Goal: Information Seeking & Learning: Learn about a topic

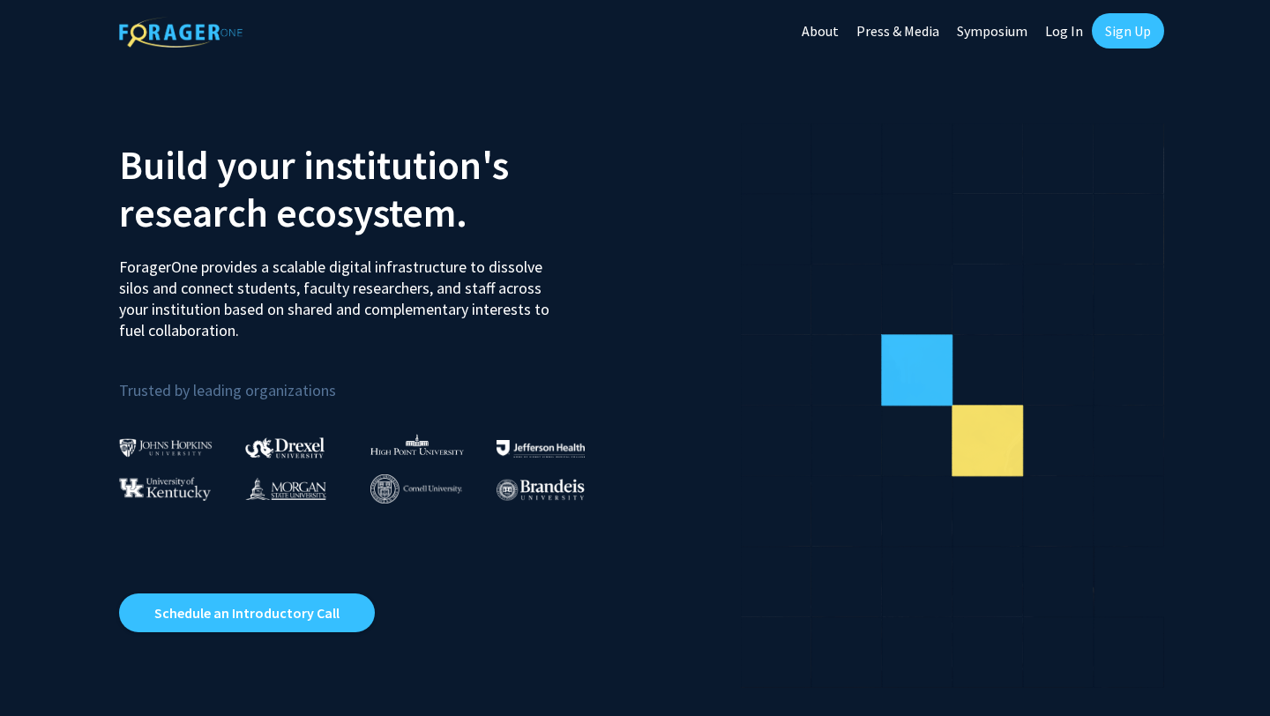
click at [1070, 34] on link "Log In" at bounding box center [1064, 31] width 56 height 62
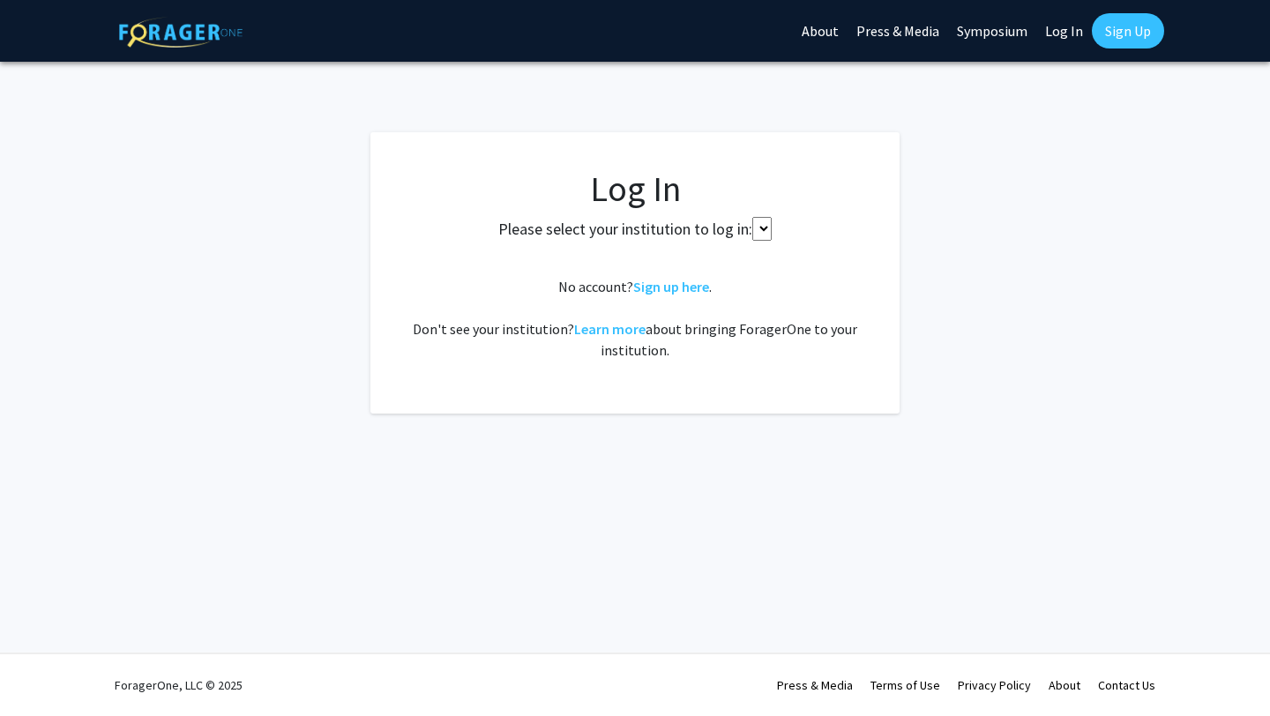
select select
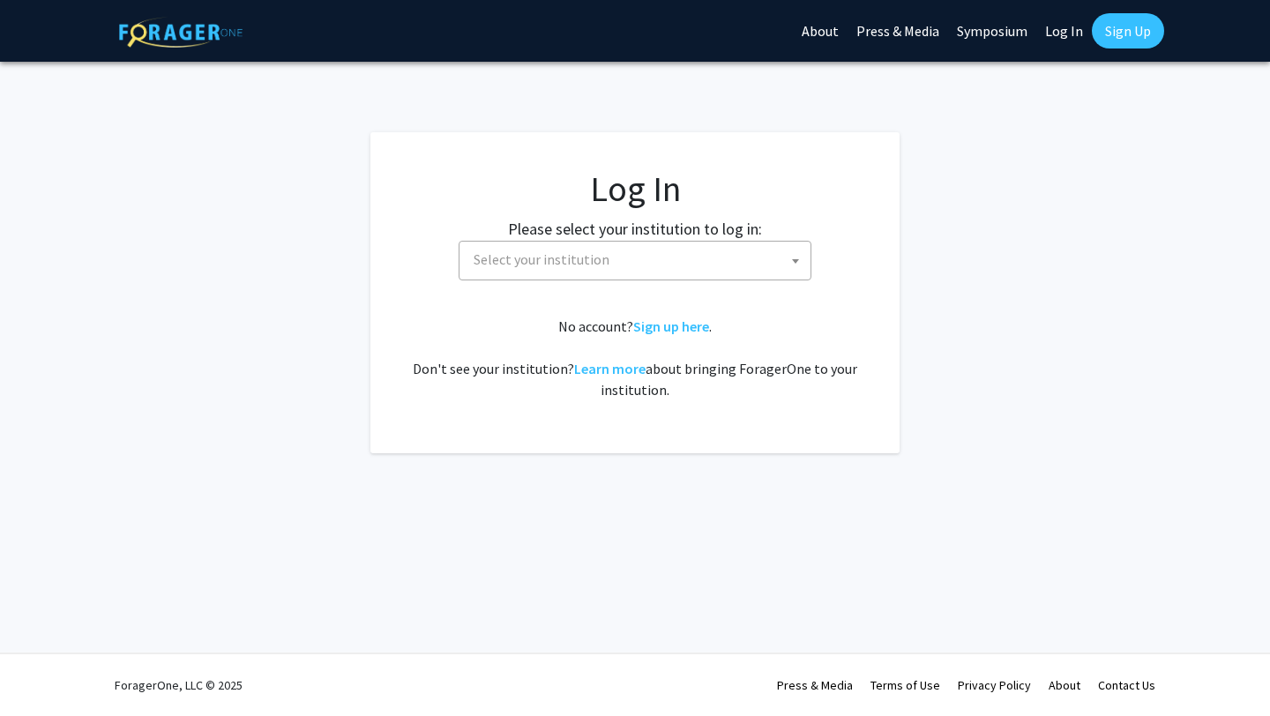
click at [670, 249] on span "Select your institution" at bounding box center [638, 260] width 344 height 36
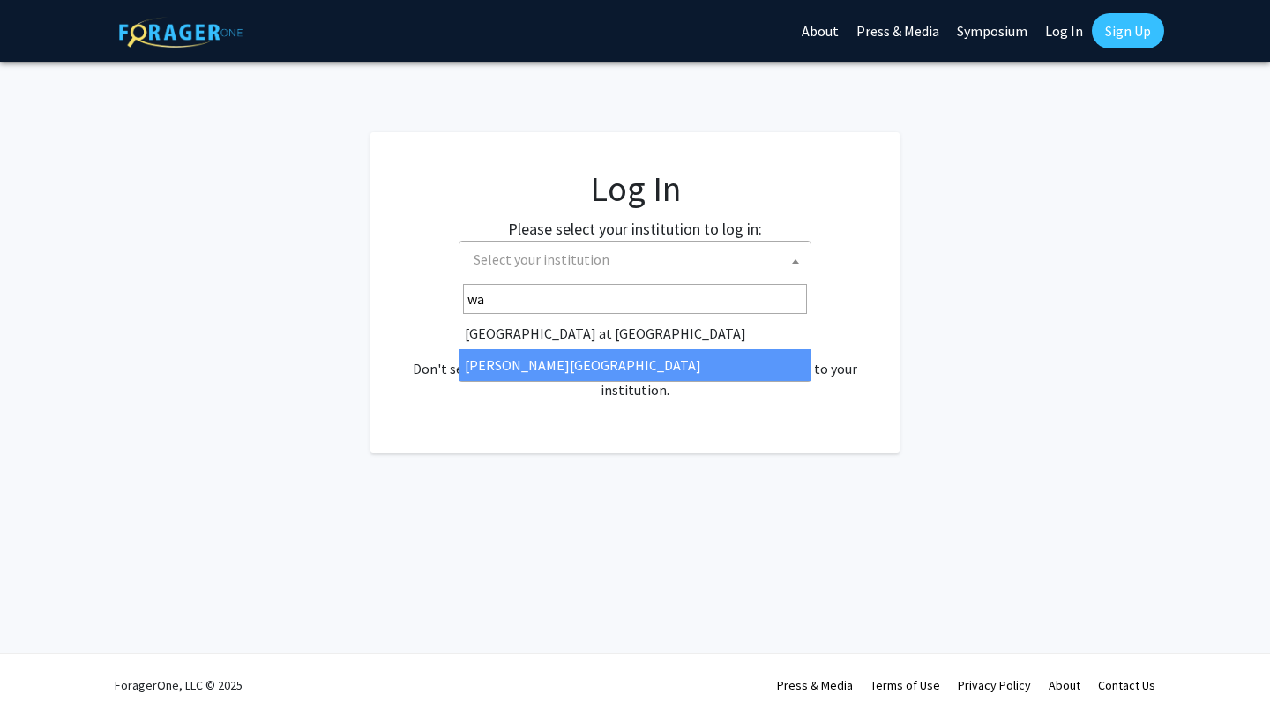
type input "wa"
select select "21"
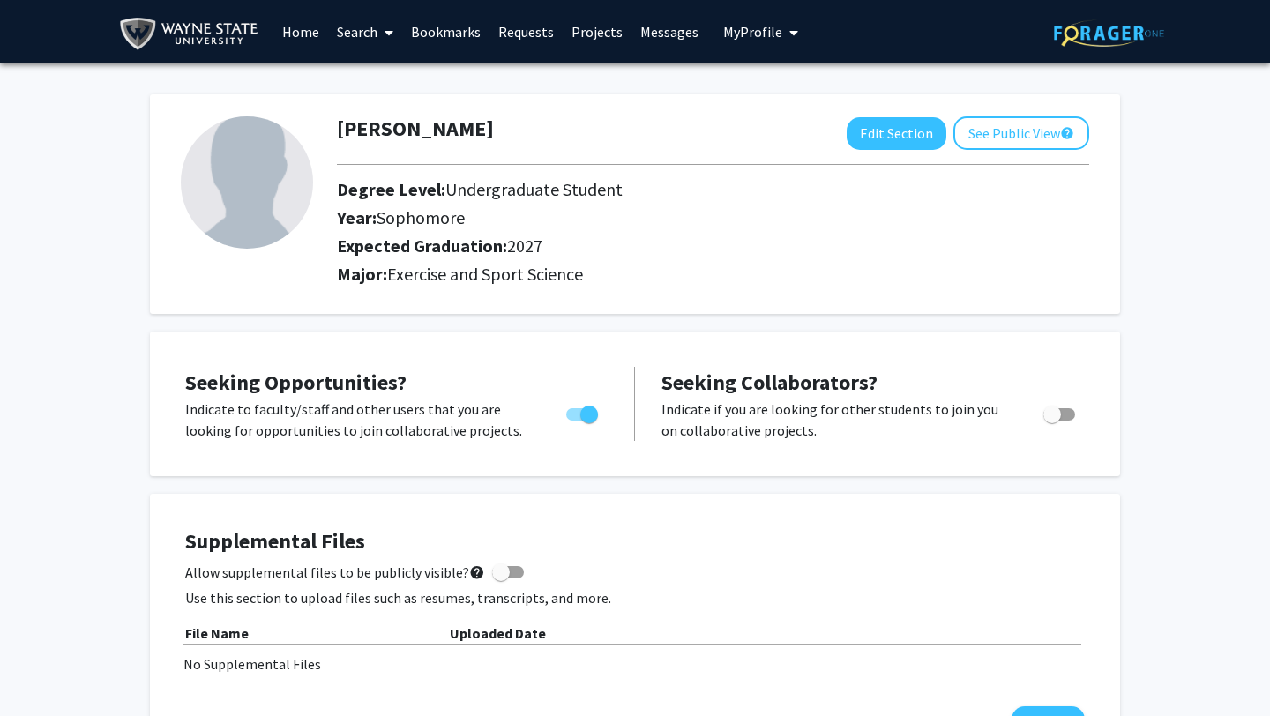
click at [372, 32] on link "Search" at bounding box center [365, 32] width 74 height 62
click at [385, 78] on span "Faculty/Staff" at bounding box center [393, 80] width 130 height 35
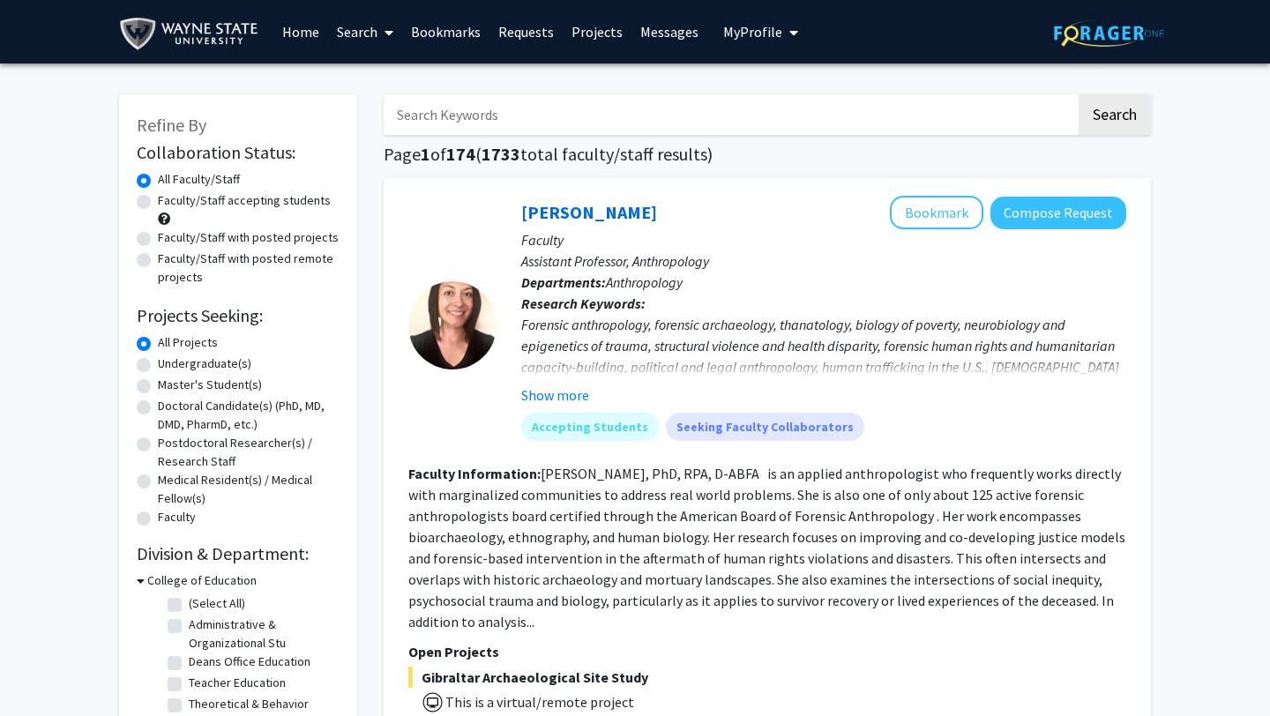
click at [195, 366] on label "Undergraduate(s)" at bounding box center [204, 363] width 93 height 19
click at [169, 366] on input "Undergraduate(s)" at bounding box center [163, 359] width 11 height 11
radio input "true"
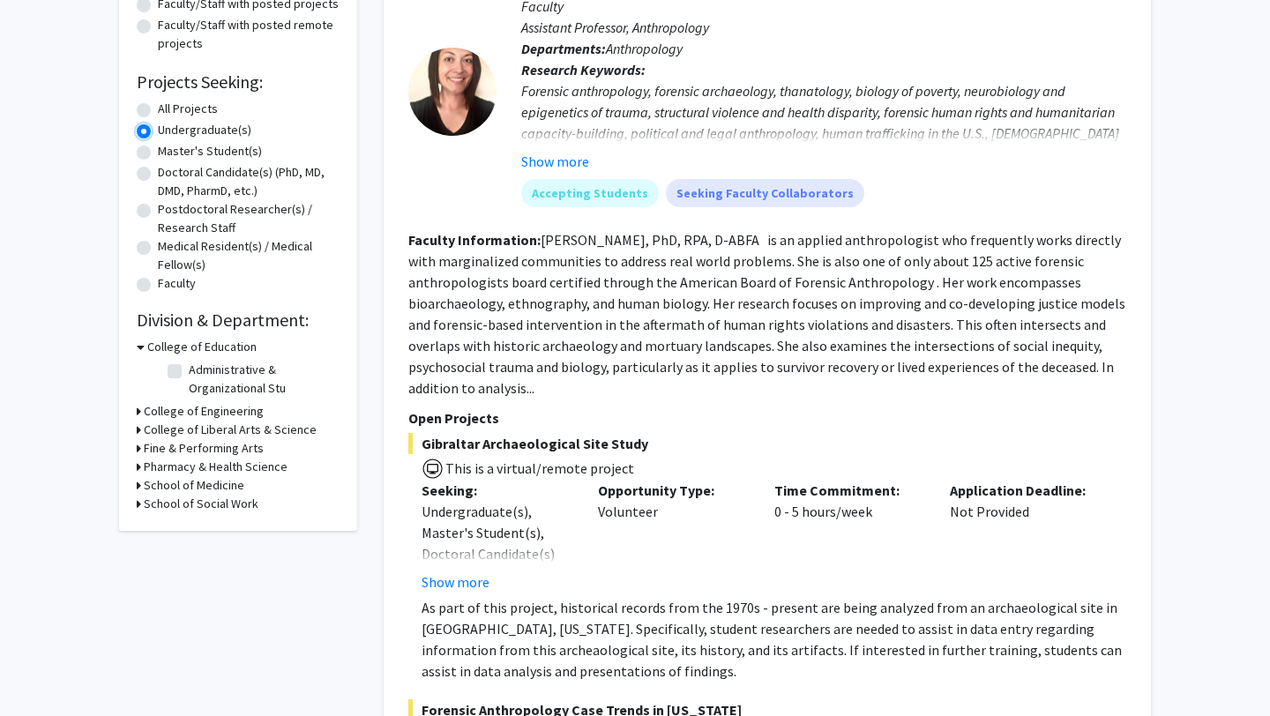
scroll to position [236, 0]
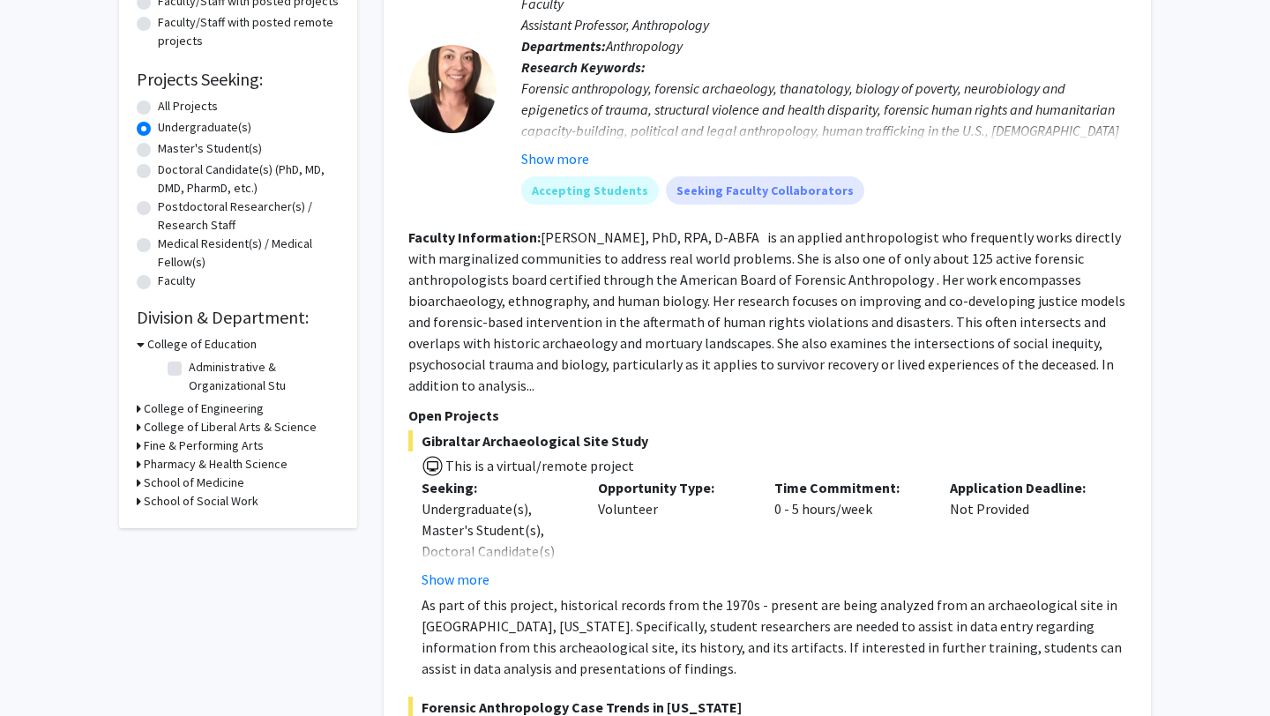
click at [199, 343] on h3 "College of Education" at bounding box center [201, 344] width 109 height 19
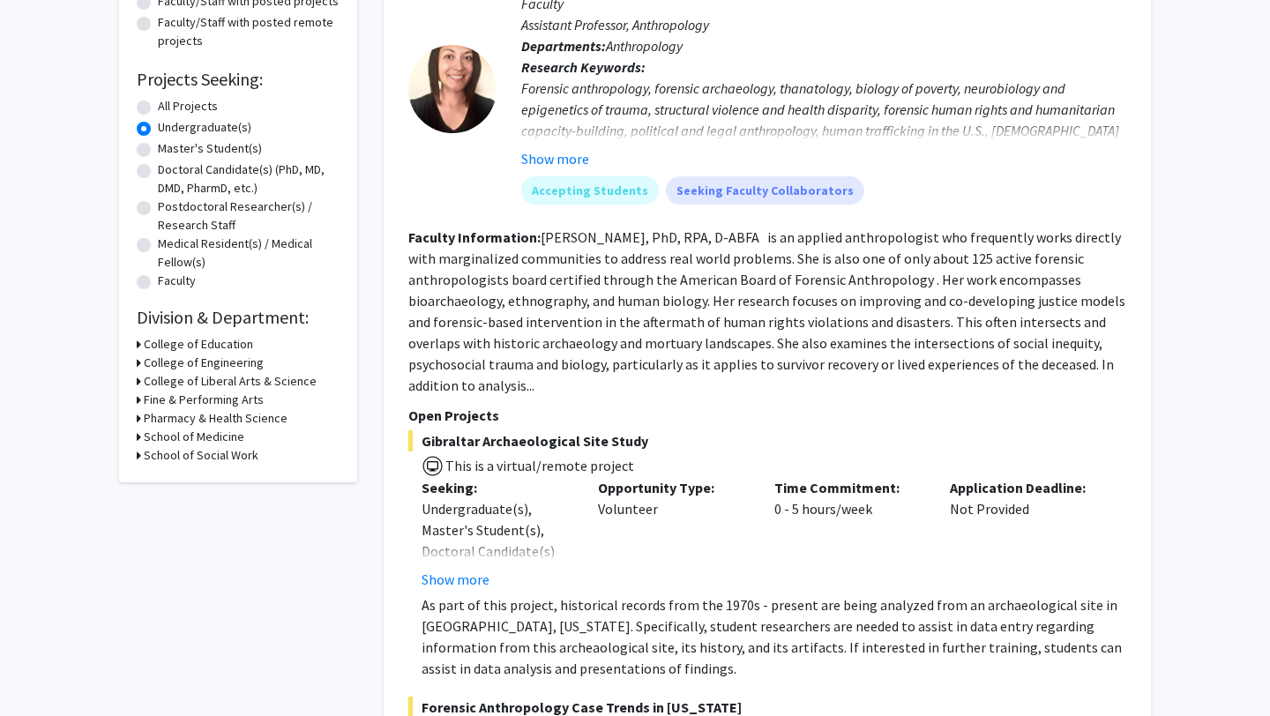
click at [207, 431] on h3 "School of Medicine" at bounding box center [194, 437] width 101 height 19
click at [213, 433] on h3 "School of Medicine" at bounding box center [197, 437] width 101 height 19
click at [208, 418] on h3 "Pharmacy & Health Science" at bounding box center [216, 418] width 144 height 19
click at [208, 418] on h3 "Pharmacy & Health Science" at bounding box center [219, 418] width 144 height 19
click at [195, 399] on h3 "Fine & Performing Arts" at bounding box center [204, 400] width 120 height 19
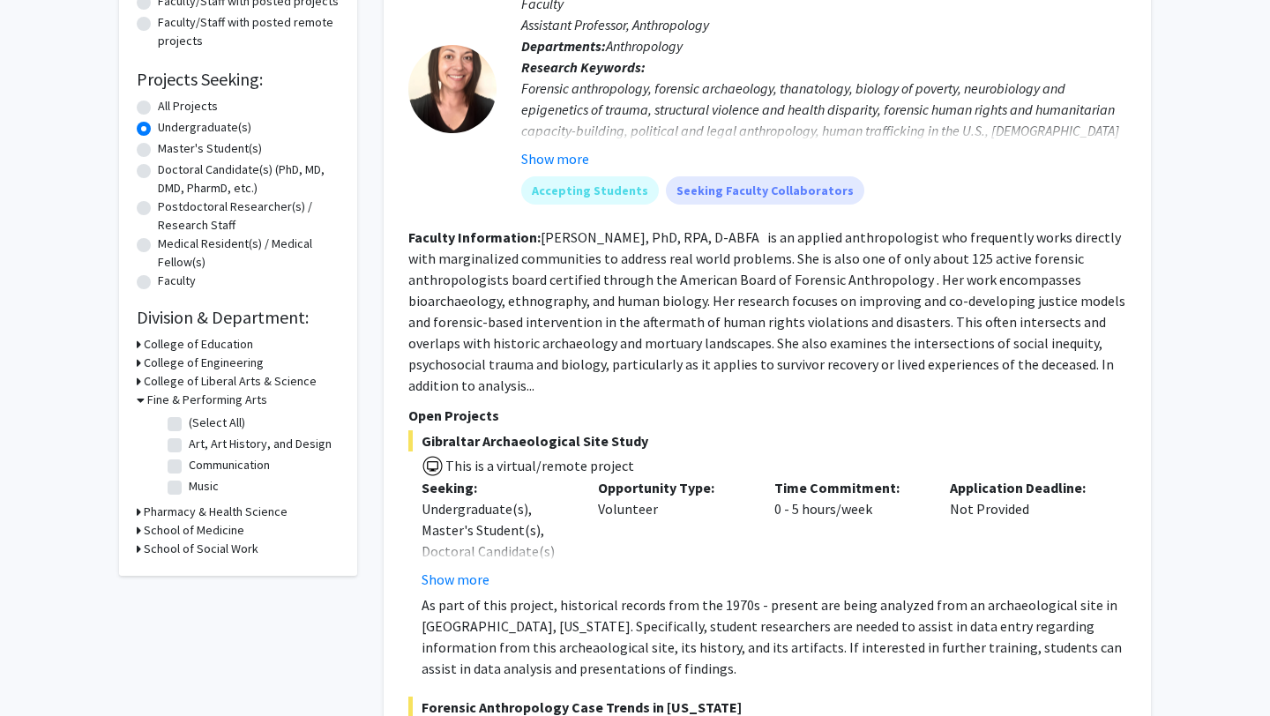
click at [199, 391] on h3 "Fine & Performing Arts" at bounding box center [207, 400] width 120 height 19
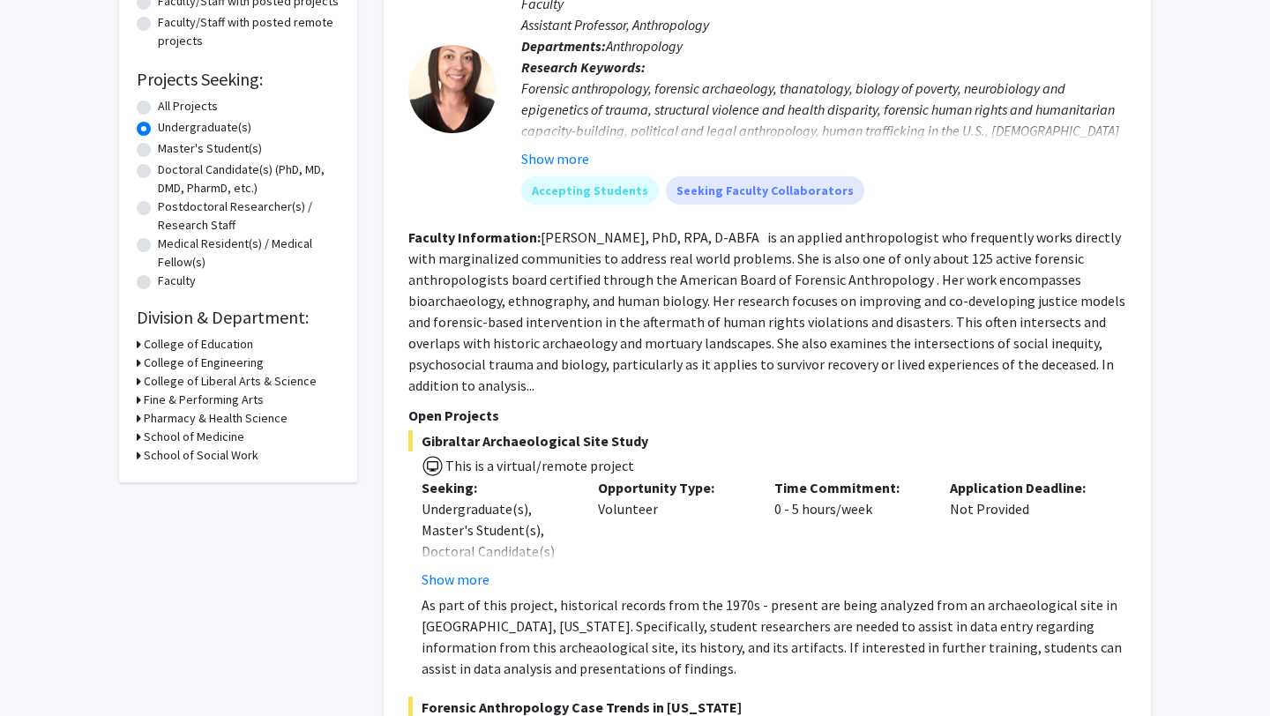
click at [198, 377] on h3 "College of Liberal Arts & Science" at bounding box center [230, 381] width 173 height 19
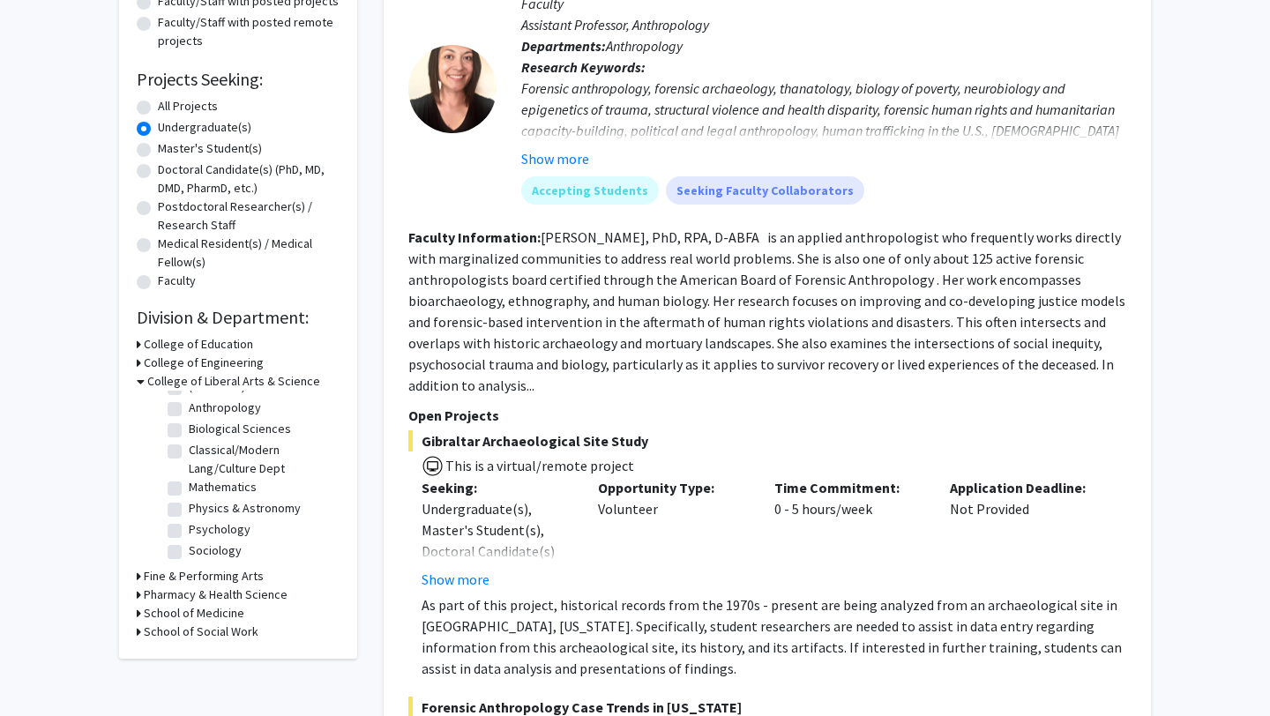
scroll to position [15, 0]
click at [189, 429] on label "Biological Sciences" at bounding box center [240, 431] width 102 height 19
click at [189, 429] on input "Biological Sciences" at bounding box center [194, 427] width 11 height 11
checkbox input "true"
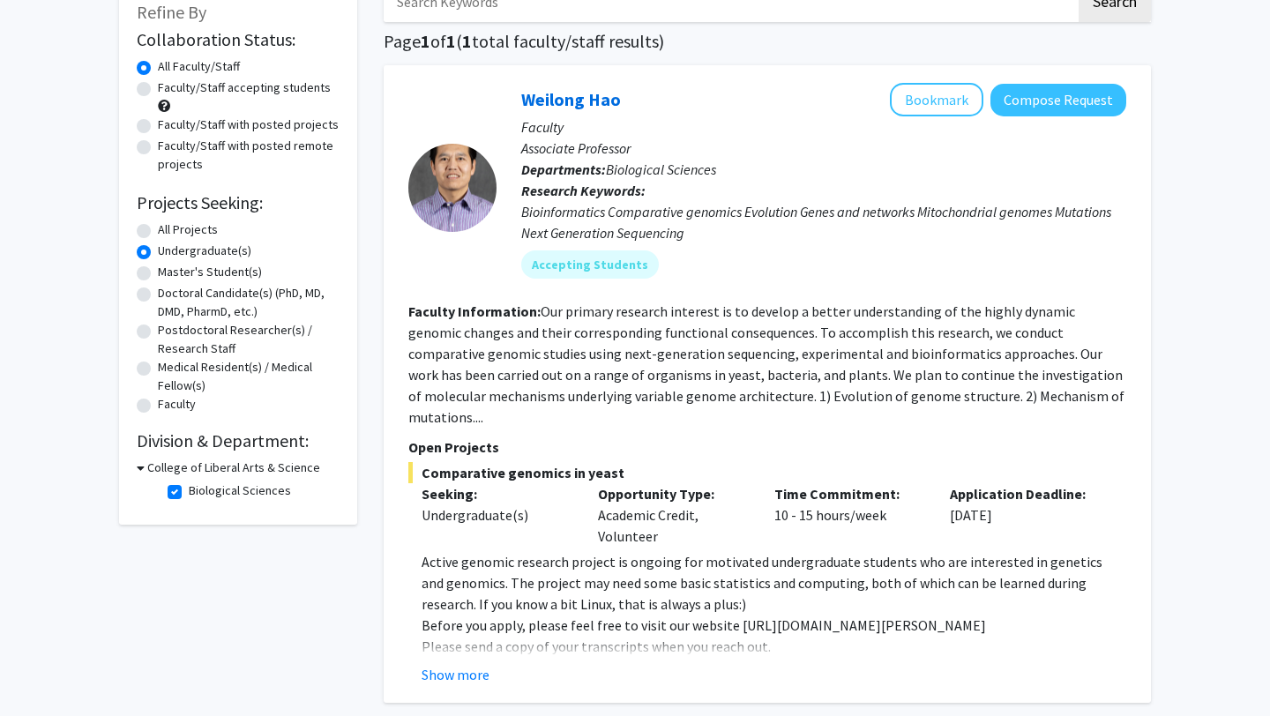
scroll to position [115, 0]
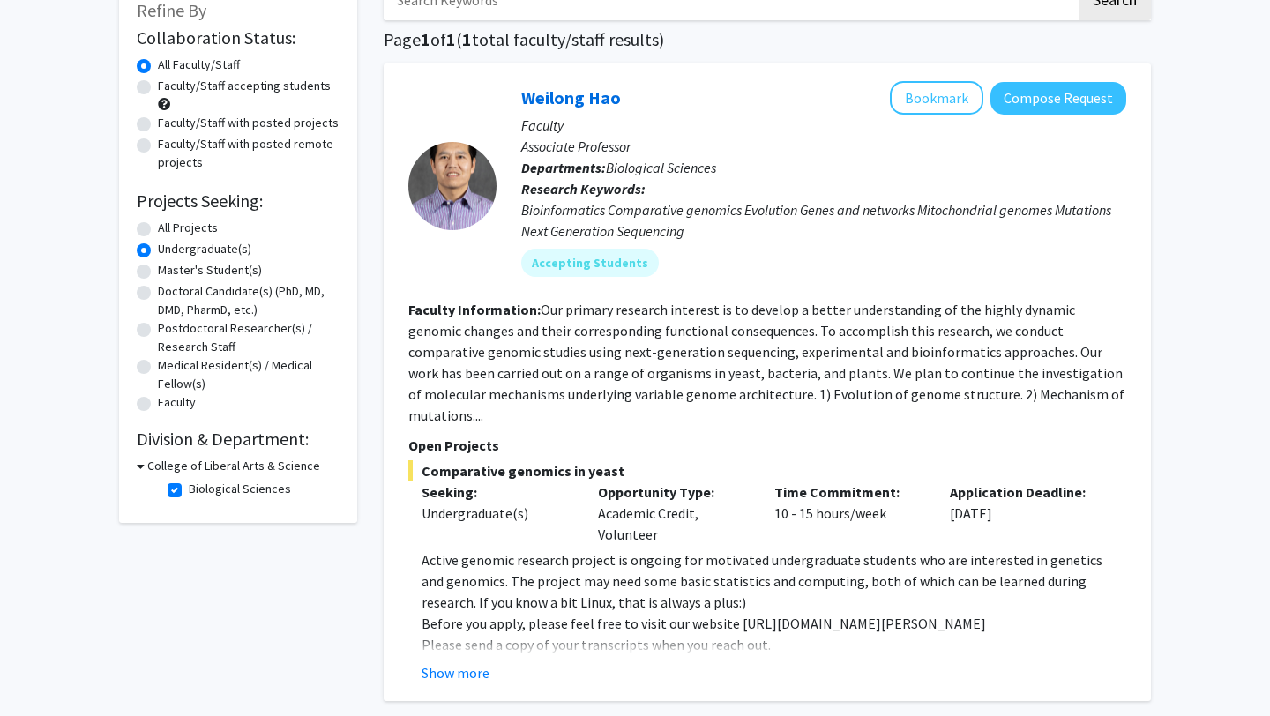
click at [209, 461] on h3 "College of Liberal Arts & Science" at bounding box center [233, 466] width 173 height 19
click at [209, 461] on h3 "College of Liberal Arts & Science" at bounding box center [230, 466] width 173 height 19
click at [189, 493] on label "Biological Sciences" at bounding box center [240, 489] width 102 height 19
click at [189, 491] on input "Biological Sciences" at bounding box center [194, 485] width 11 height 11
checkbox input "false"
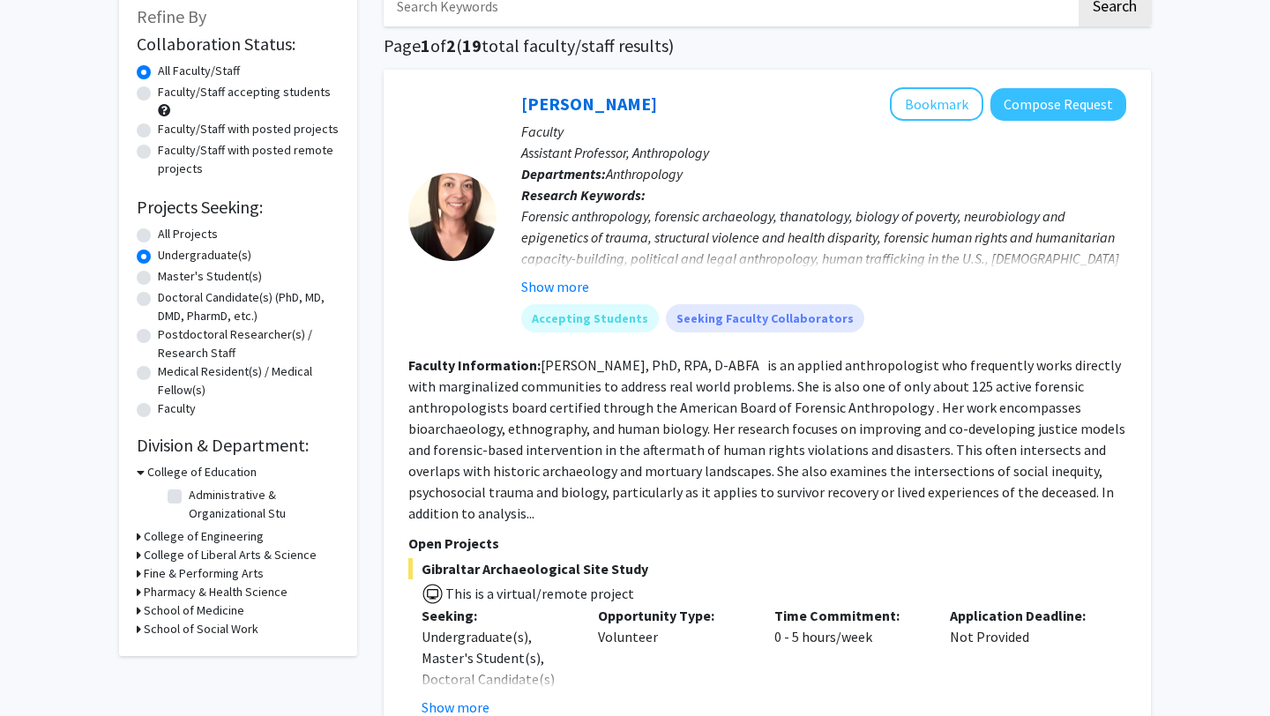
scroll to position [110, 0]
click at [245, 533] on h3 "College of Engineering" at bounding box center [204, 535] width 120 height 19
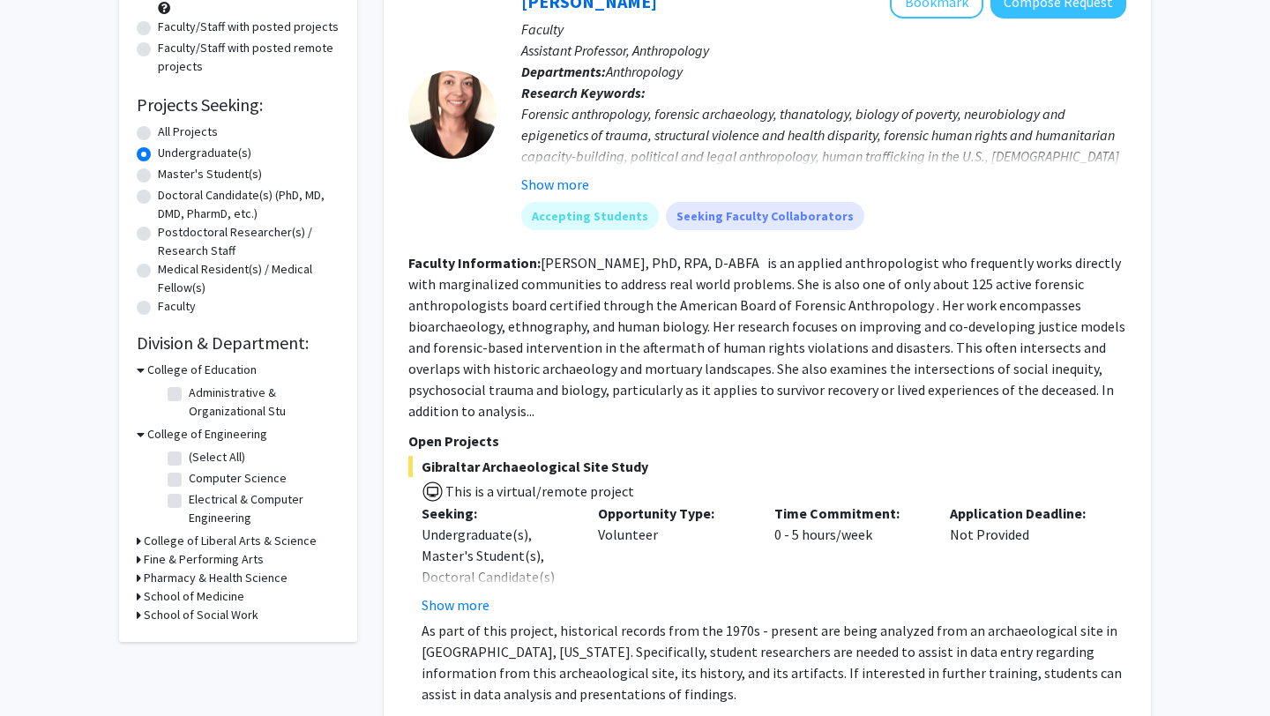
scroll to position [212, 0]
click at [193, 437] on h3 "College of Engineering" at bounding box center [207, 433] width 120 height 19
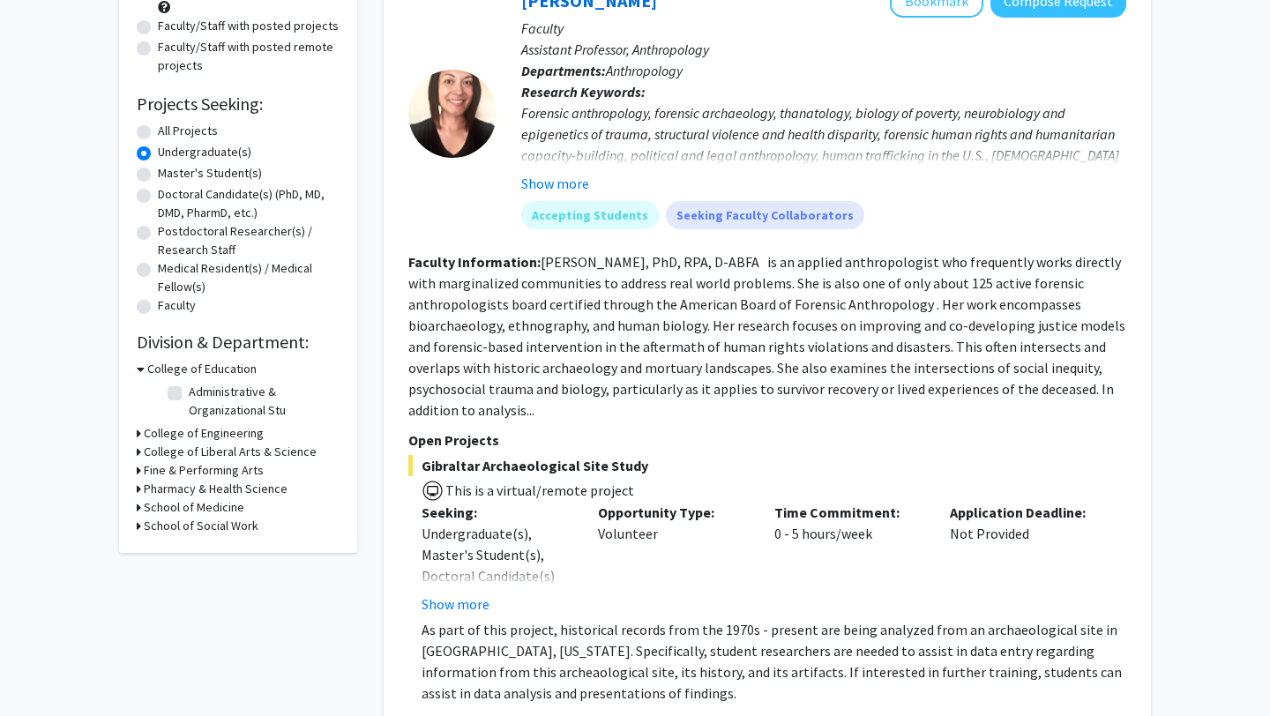
click at [201, 447] on h3 "College of Liberal Arts & Science" at bounding box center [230, 452] width 173 height 19
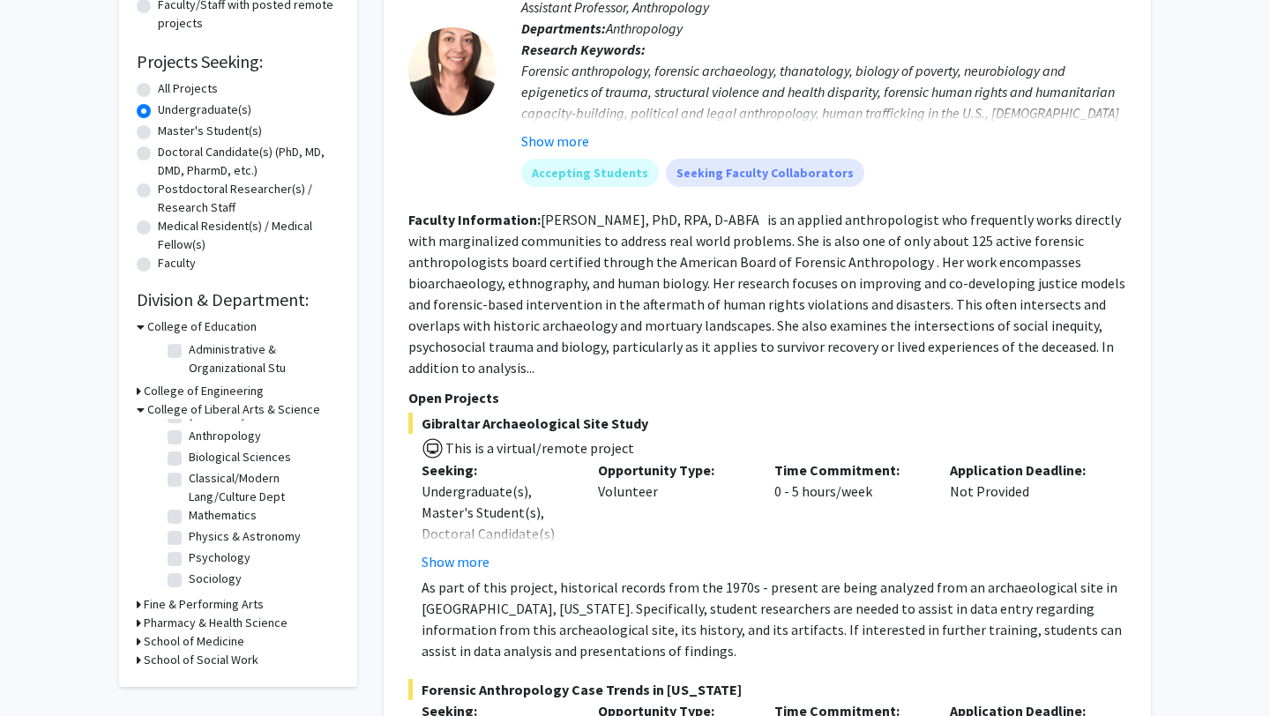
scroll to position [256, 0]
click at [230, 608] on h3 "Fine & Performing Arts" at bounding box center [204, 602] width 120 height 19
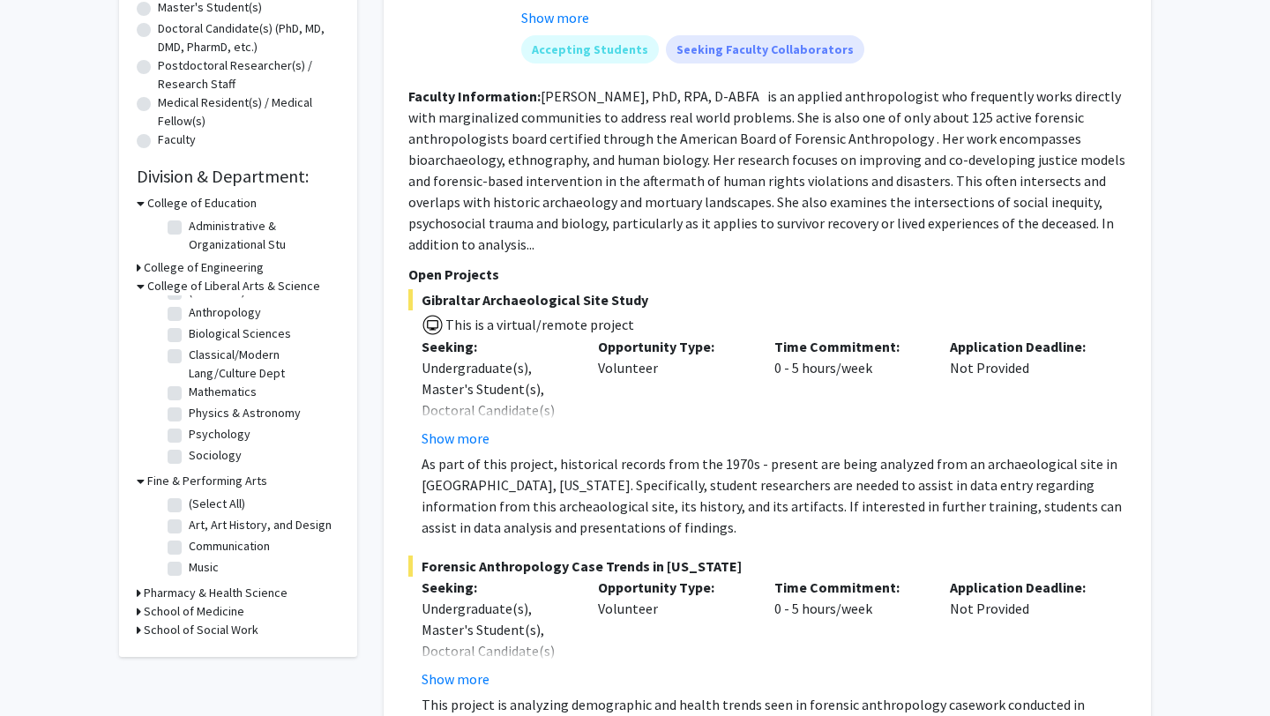
scroll to position [386, 0]
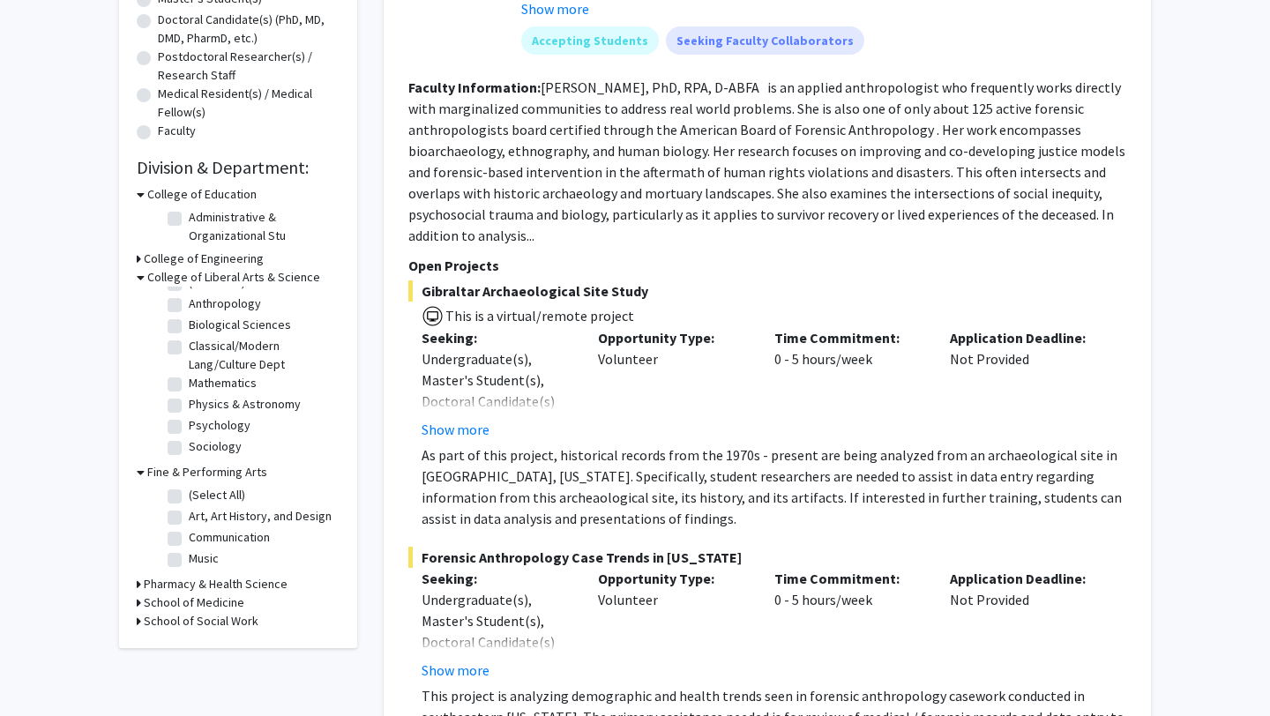
click at [220, 578] on h3 "Pharmacy & Health Science" at bounding box center [216, 584] width 144 height 19
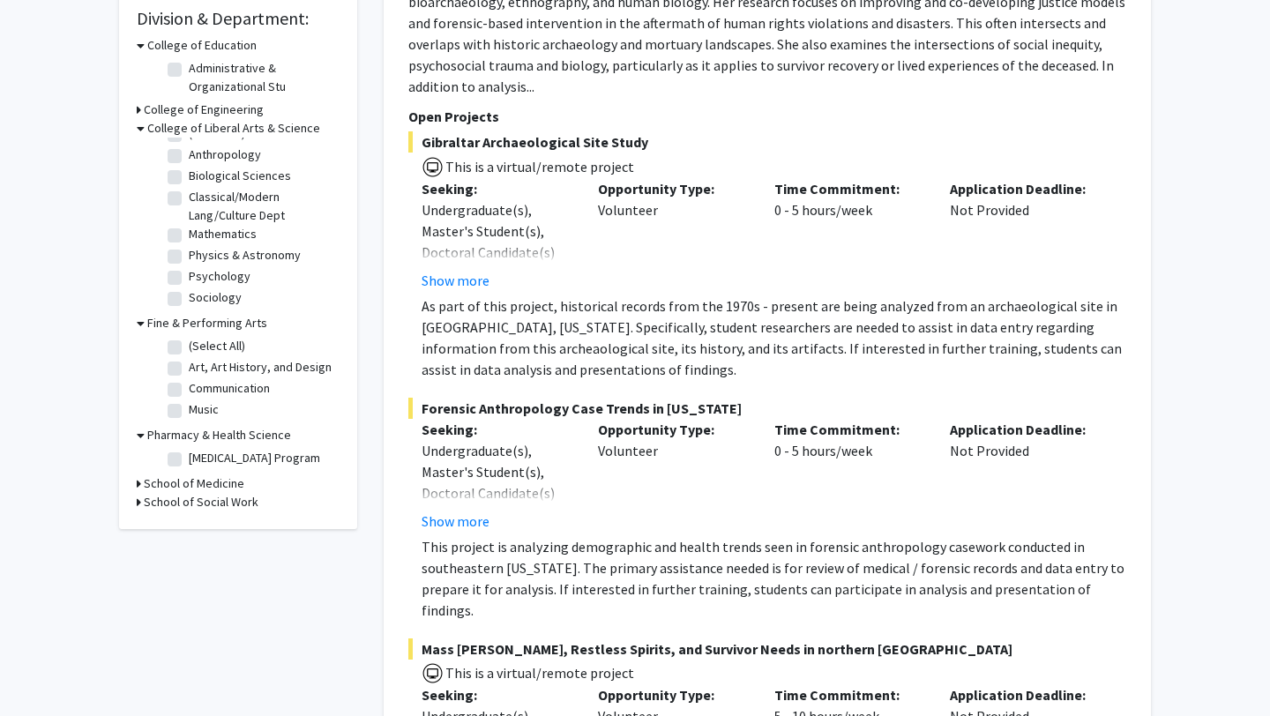
scroll to position [540, 0]
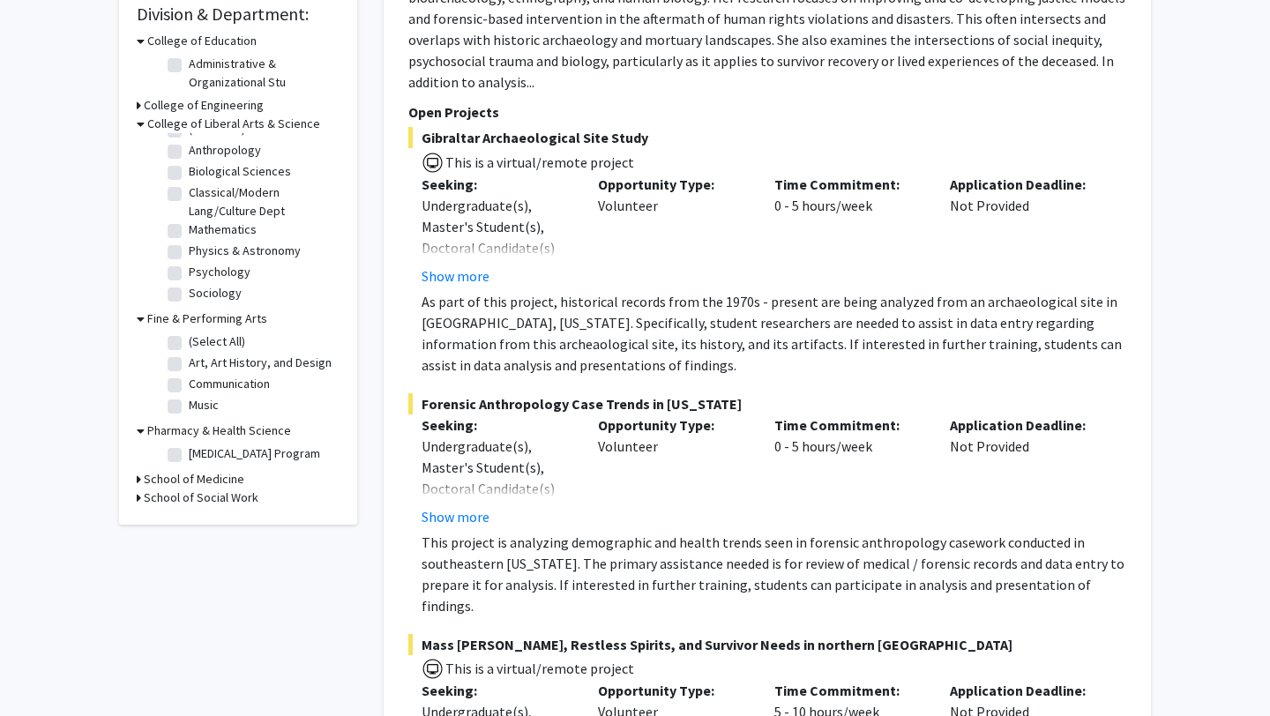
click at [202, 507] on h3 "School of Social Work" at bounding box center [201, 498] width 115 height 19
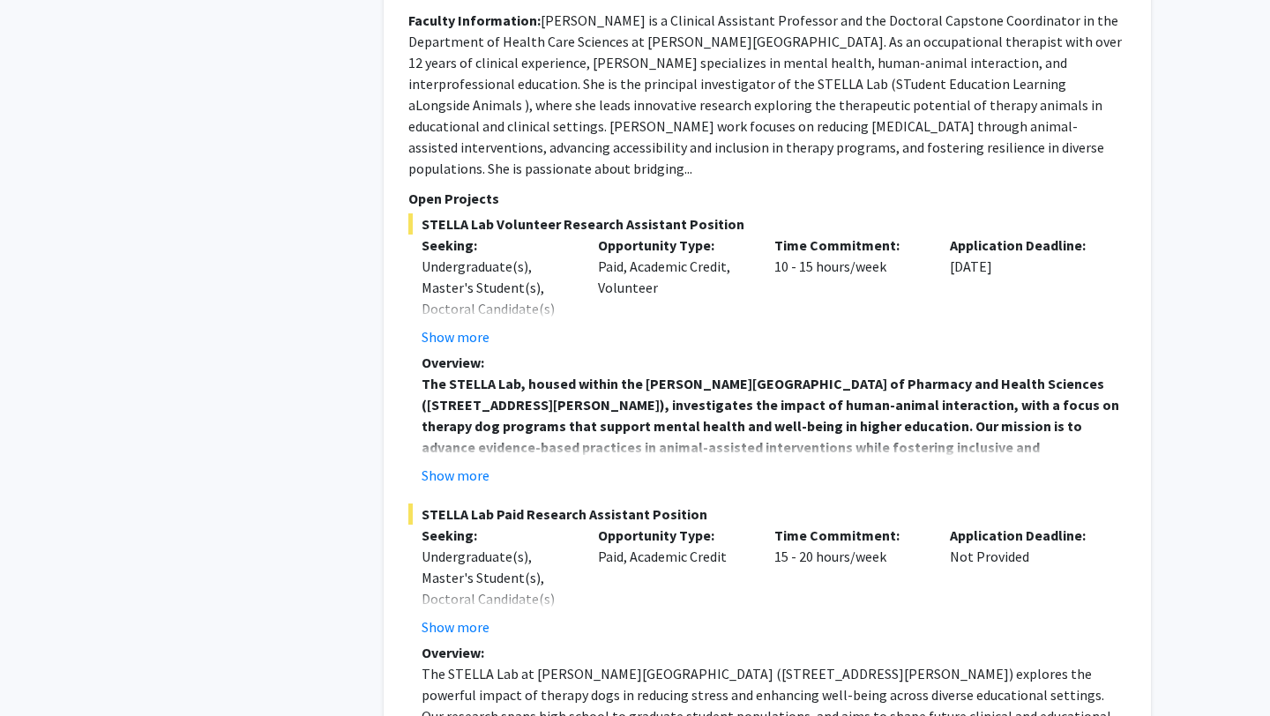
scroll to position [7932, 0]
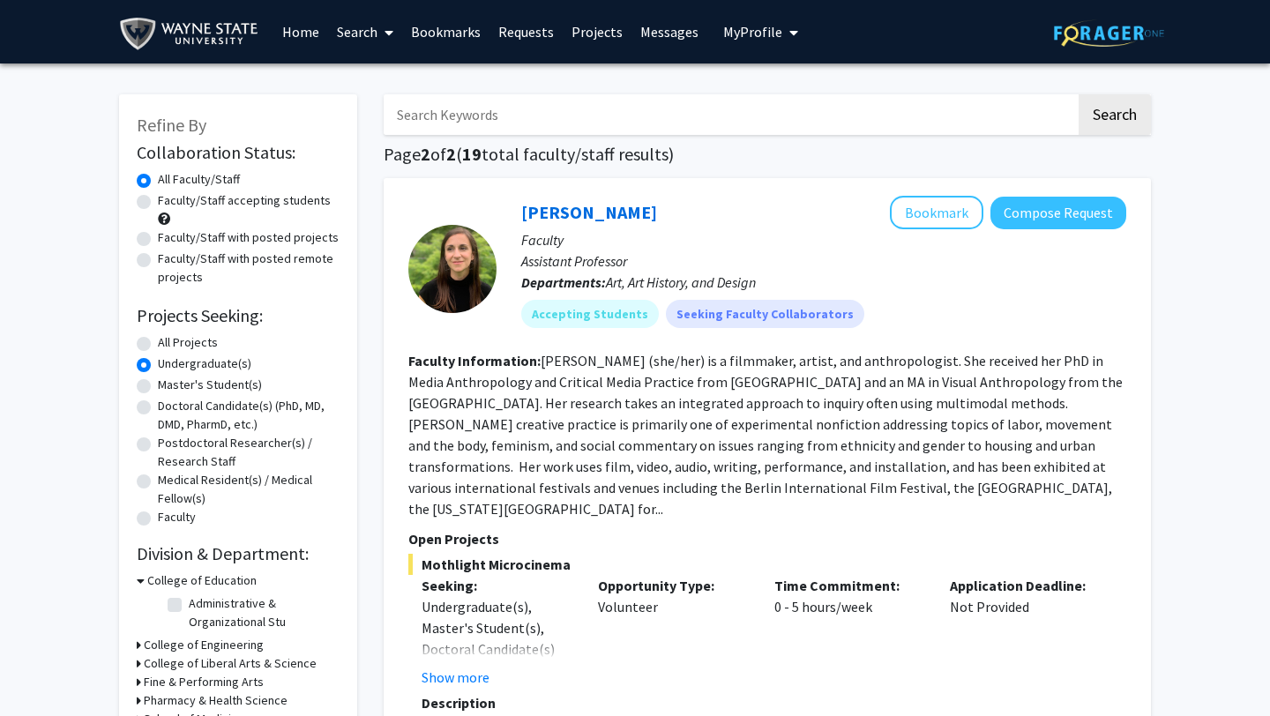
click at [577, 124] on input "Search Keywords" at bounding box center [730, 114] width 692 height 41
type input "exercise"
click at [1078, 94] on button "Search" at bounding box center [1114, 114] width 72 height 41
radio input "true"
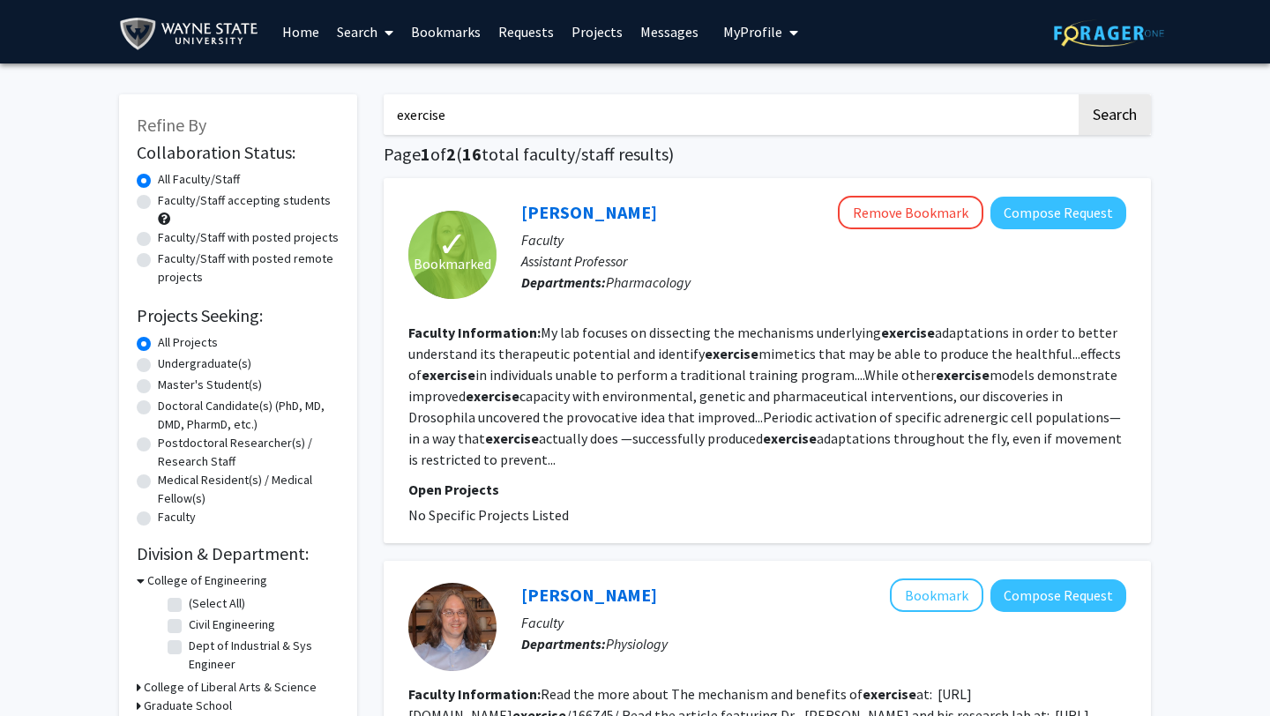
click at [480, 129] on input "exercise" at bounding box center [730, 114] width 692 height 41
click at [517, 123] on input "physio" at bounding box center [730, 114] width 692 height 41
type input "physiology"
click at [972, 105] on input "physiology" at bounding box center [730, 114] width 692 height 41
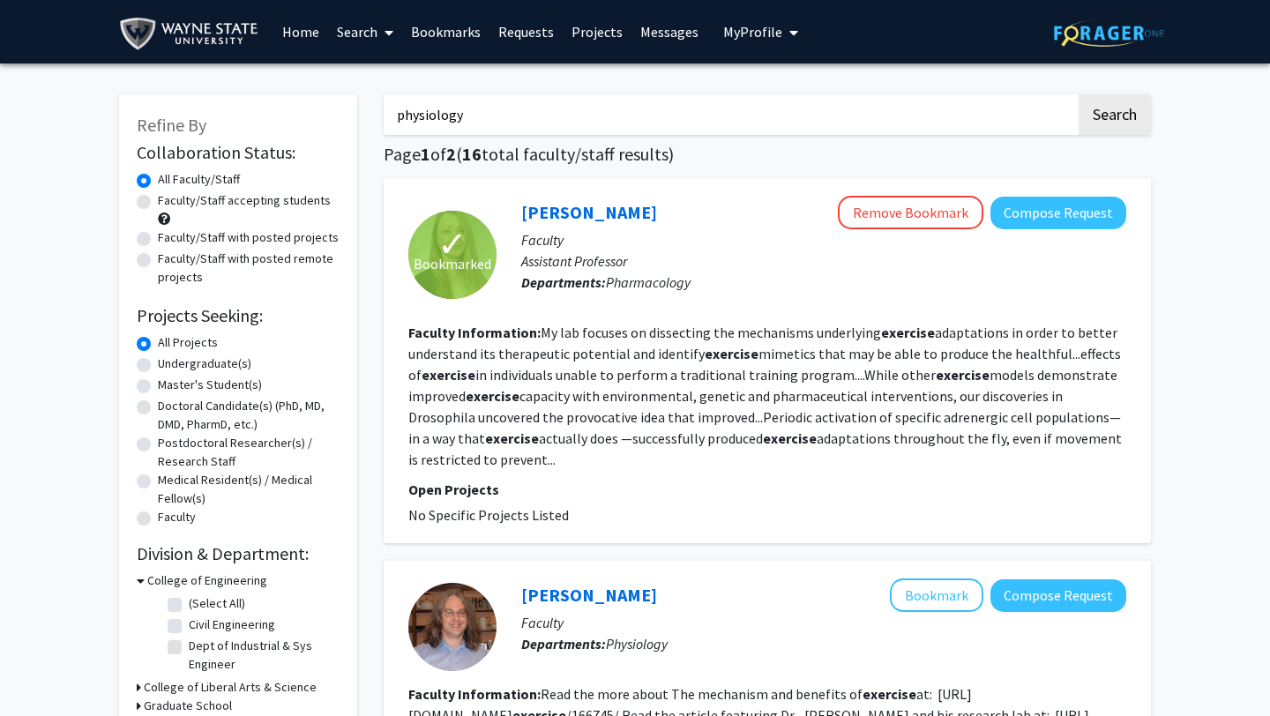
click at [1078, 94] on button "Search" at bounding box center [1114, 114] width 72 height 41
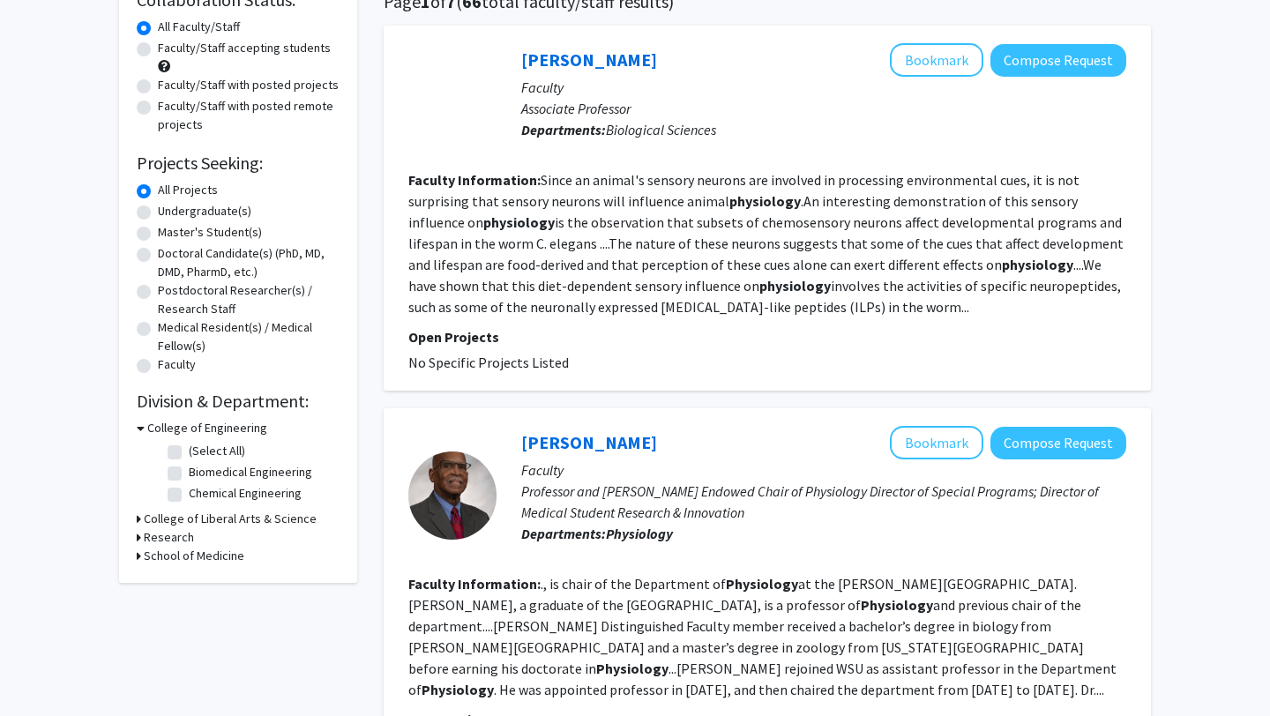
scroll to position [152, 0]
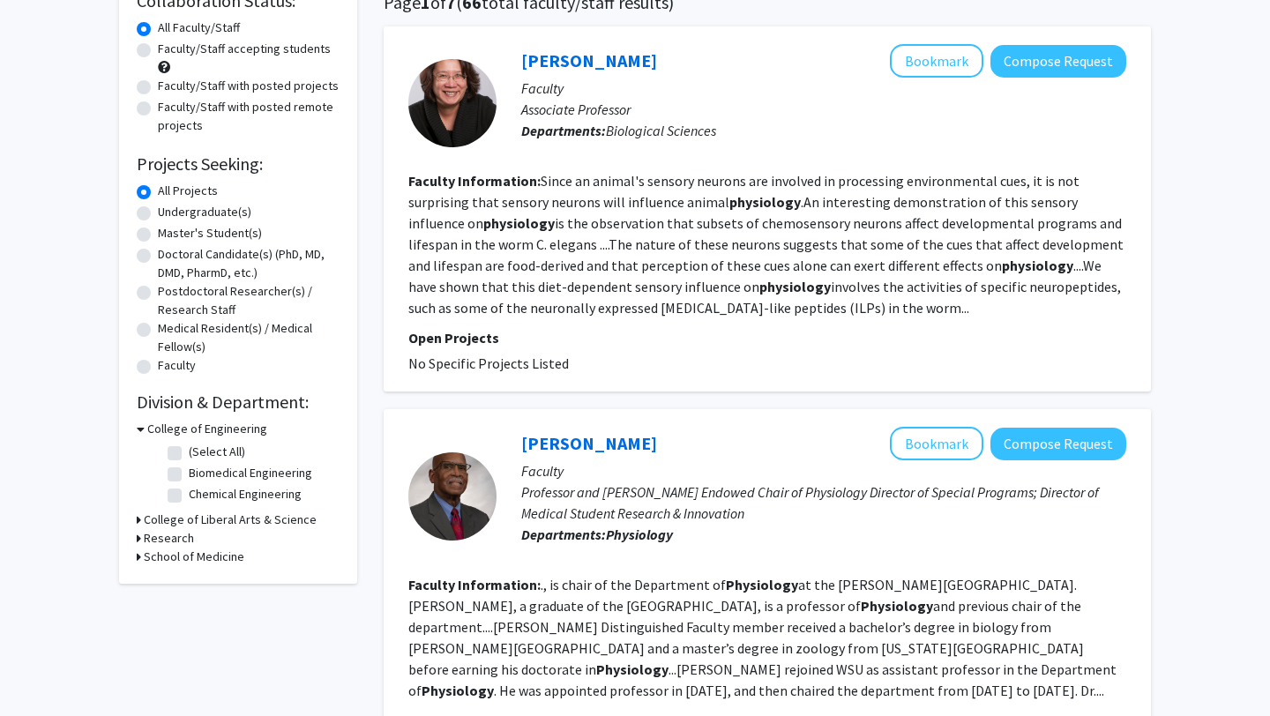
click at [201, 111] on label "Faculty/Staff with posted remote projects" at bounding box center [249, 116] width 182 height 37
click at [169, 109] on input "Faculty/Staff with posted remote projects" at bounding box center [163, 103] width 11 height 11
radio input "true"
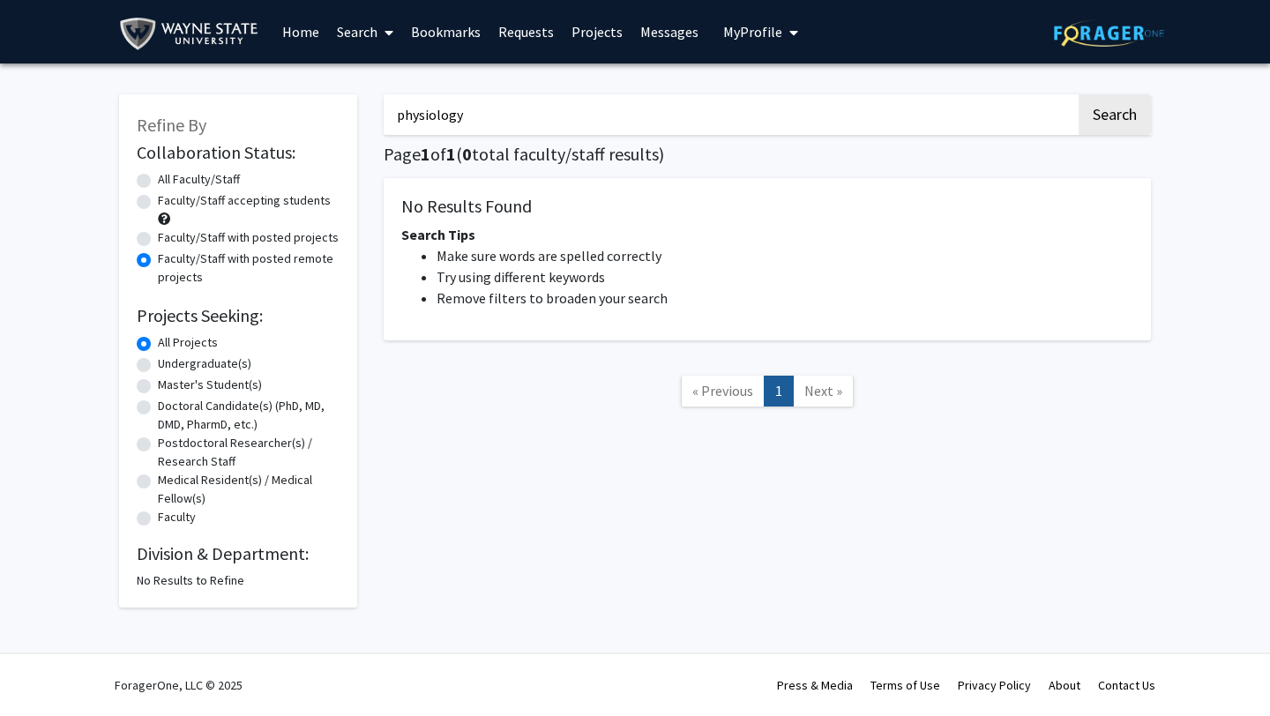
click at [248, 242] on label "Faculty/Staff with posted projects" at bounding box center [248, 237] width 181 height 19
click at [169, 240] on input "Faculty/Staff with posted projects" at bounding box center [163, 233] width 11 height 11
radio input "true"
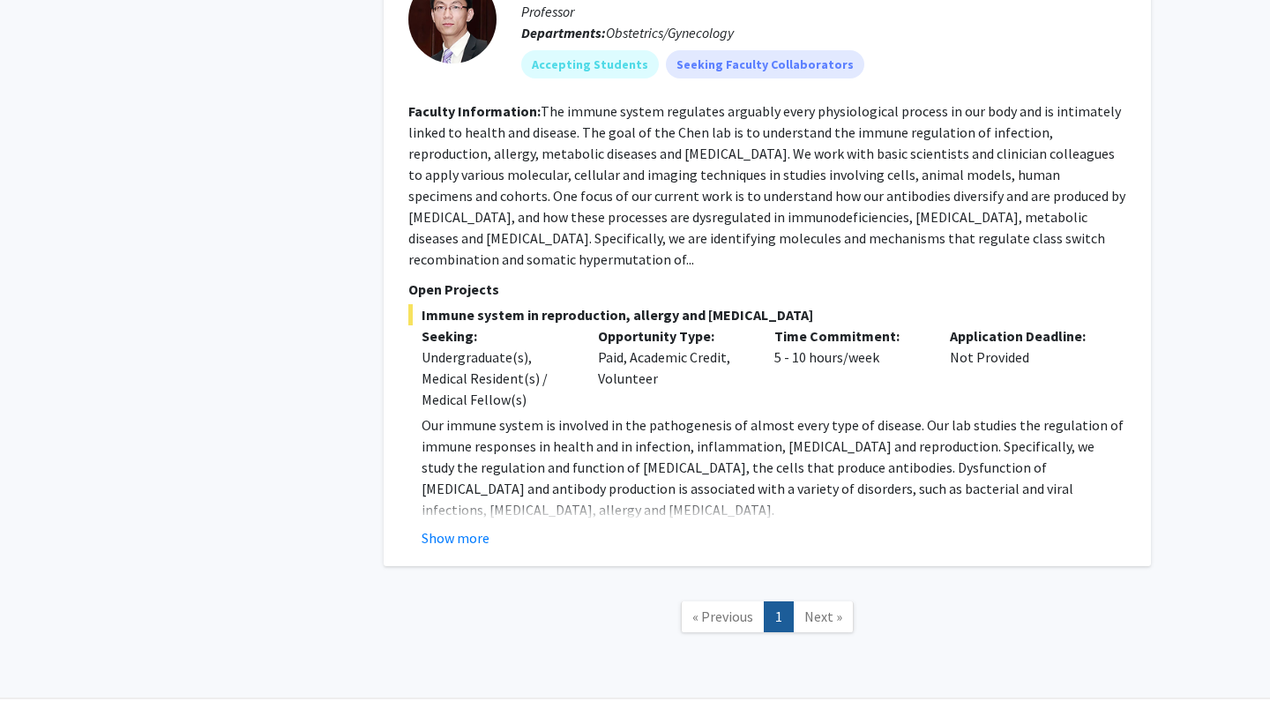
scroll to position [1042, 0]
